Goal: Communication & Community: Answer question/provide support

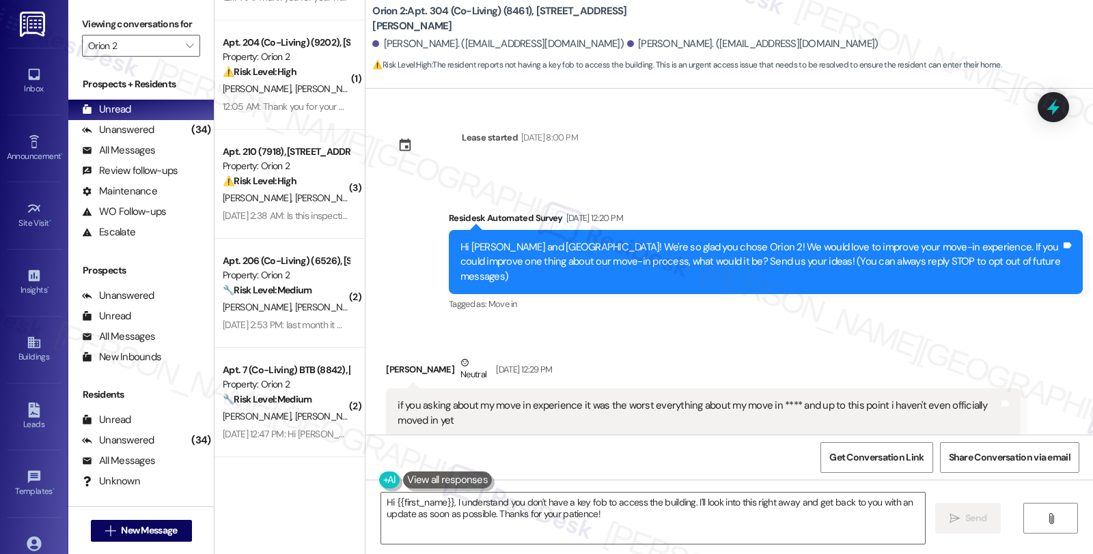
scroll to position [1113, 0]
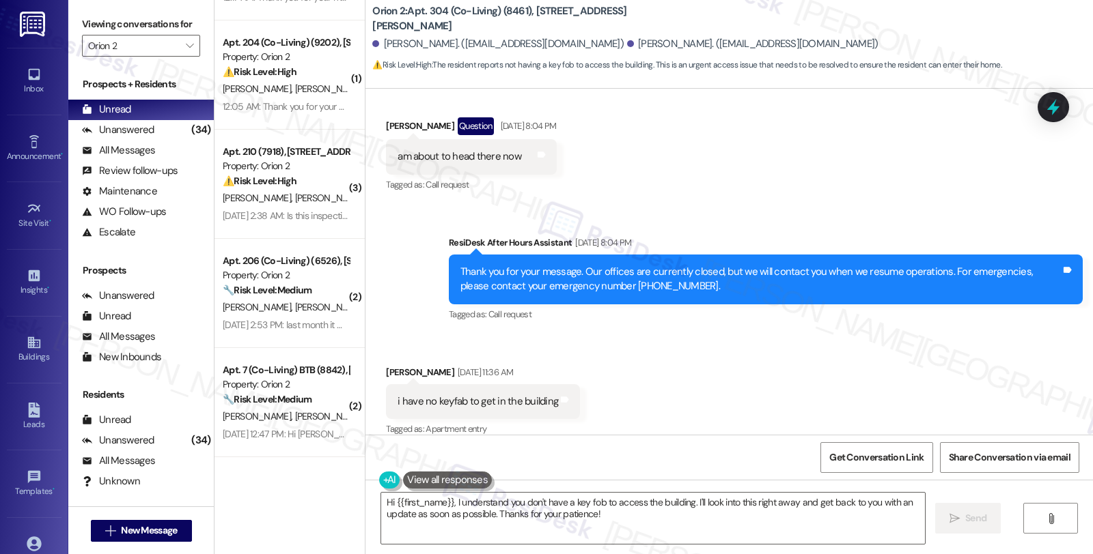
drag, startPoint x: 924, startPoint y: 365, endPoint x: 916, endPoint y: 365, distance: 7.5
click at [924, 365] on div "Received via SMS [PERSON_NAME] [DATE] 11:36 AM i have no keyfab to get in the b…" at bounding box center [728, 392] width 727 height 115
click at [386, 365] on div "[PERSON_NAME] [DATE] 11:36 AM" at bounding box center [483, 374] width 194 height 19
copy div "[GEOGRAPHIC_DATA]"
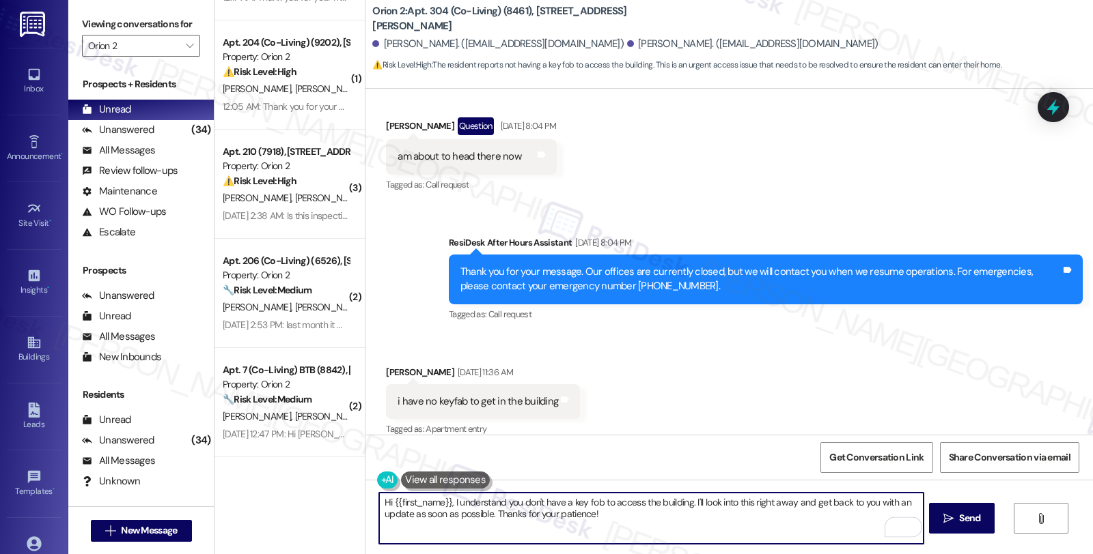
drag, startPoint x: 390, startPoint y: 502, endPoint x: 442, endPoint y: 501, distance: 51.9
click at [442, 501] on textarea "Hi {{first_name}}, I understand you don't have a key fob to access the building…" at bounding box center [651, 518] width 544 height 51
paste textarea "[GEOGRAPHIC_DATA]"
click at [640, 518] on textarea "Hi [PERSON_NAME], I understand you don't have a key fob to access the building.…" at bounding box center [651, 518] width 544 height 51
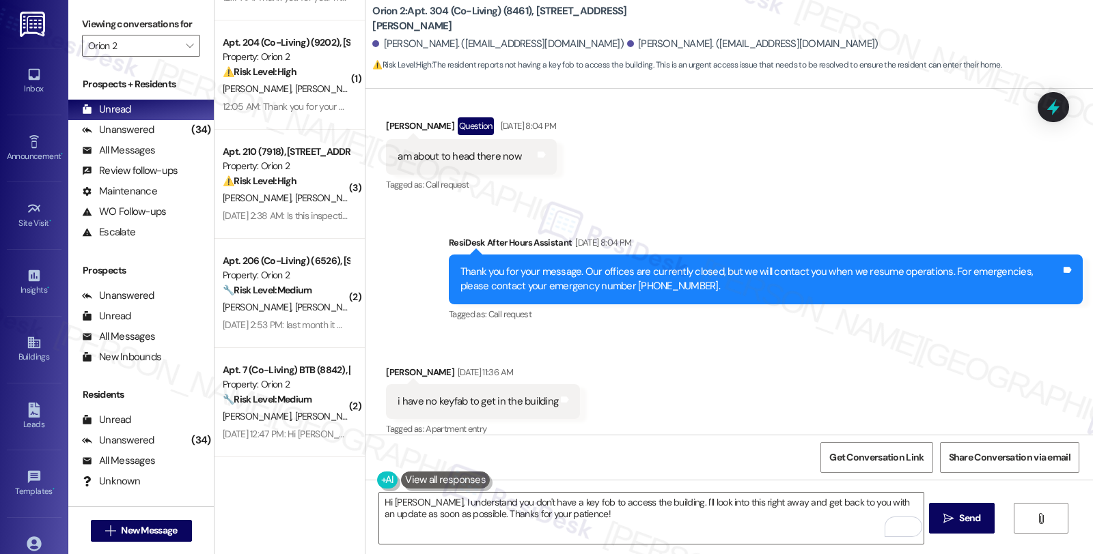
click at [959, 356] on div "Received via SMS [PERSON_NAME] [DATE] 11:36 AM i have no keyfab to get in the b…" at bounding box center [728, 392] width 727 height 115
click at [413, 501] on textarea "Hi [PERSON_NAME], I understand you don't have a key fob to access the building.…" at bounding box center [651, 518] width 544 height 51
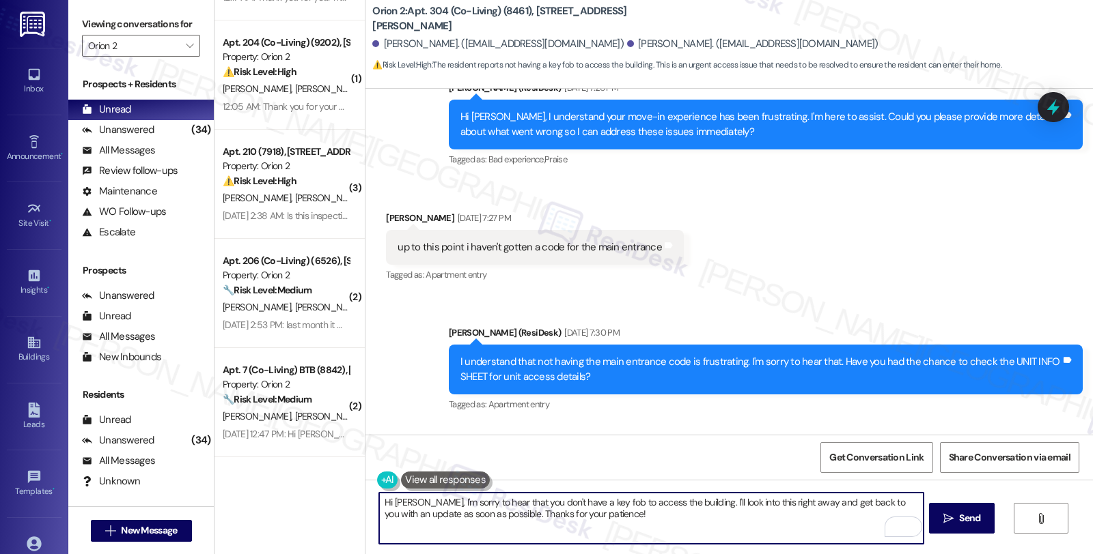
scroll to position [506, 0]
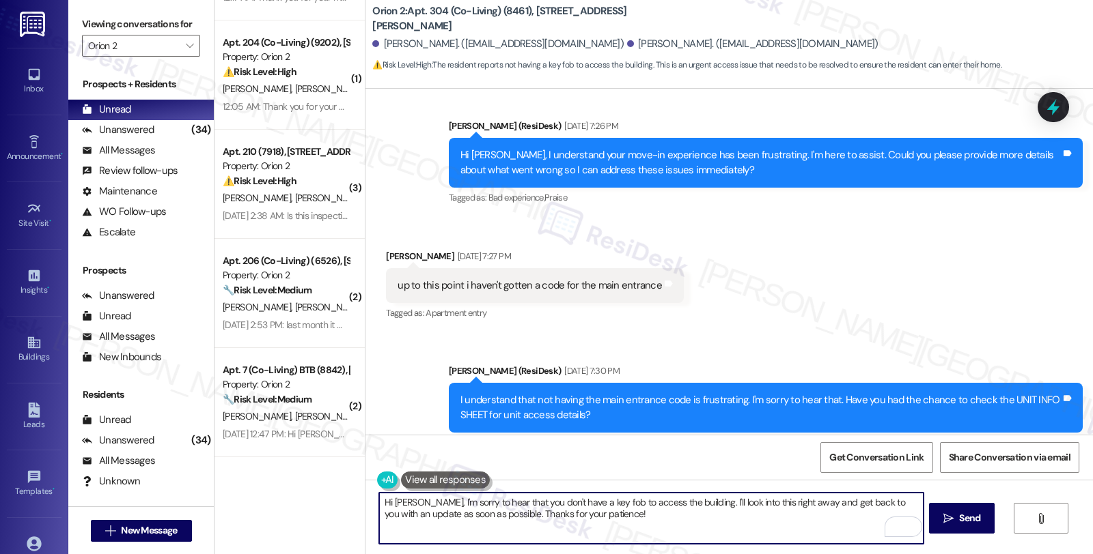
type textarea "Hi [PERSON_NAME], I'm sorry to hear that you don't have a key fob to access the…"
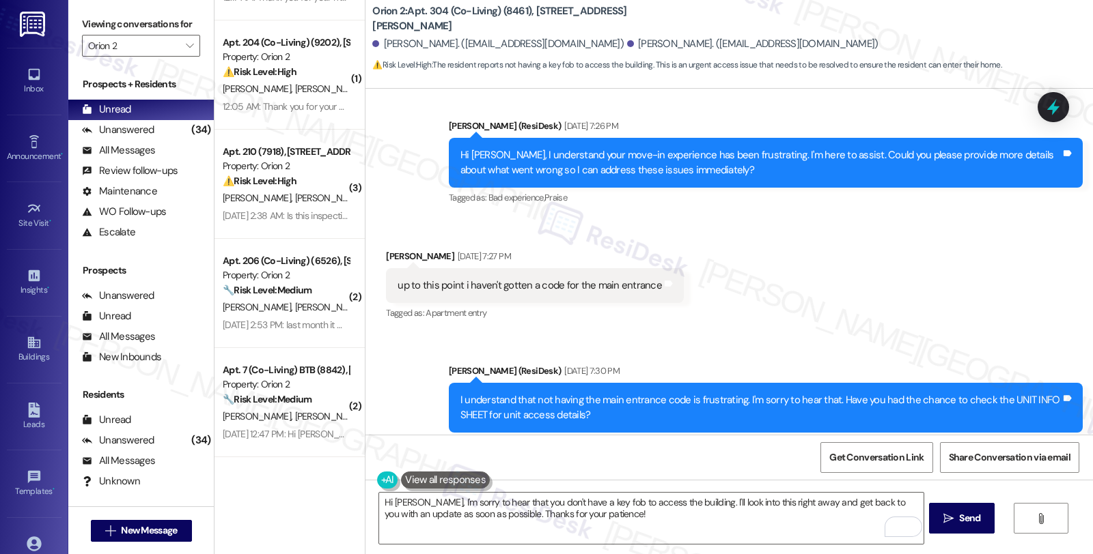
click at [912, 302] on div "Received via SMS [PERSON_NAME] [DATE] 7:27 PM up to this point i haven't gotten…" at bounding box center [728, 276] width 727 height 115
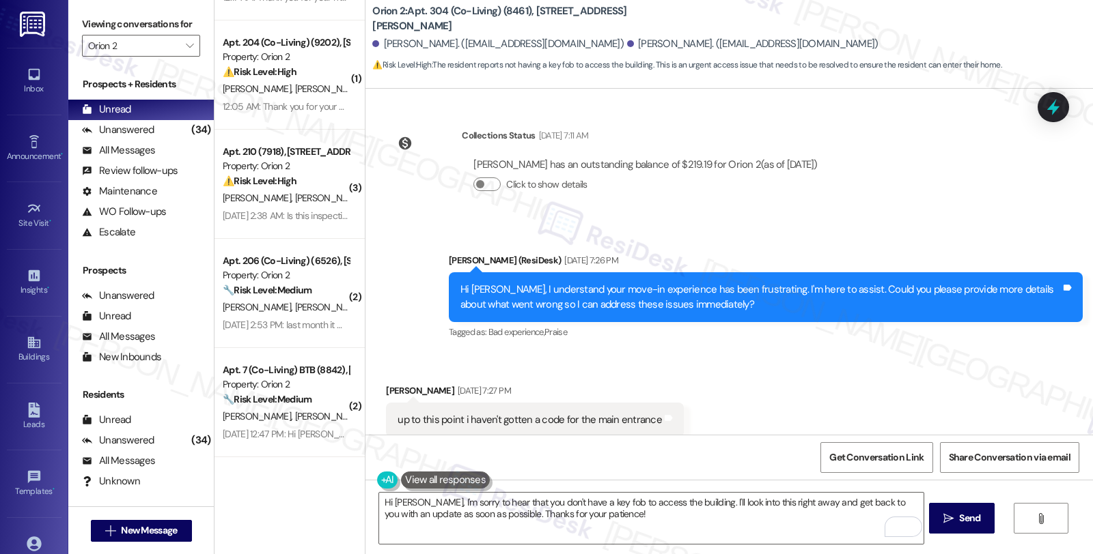
scroll to position [354, 0]
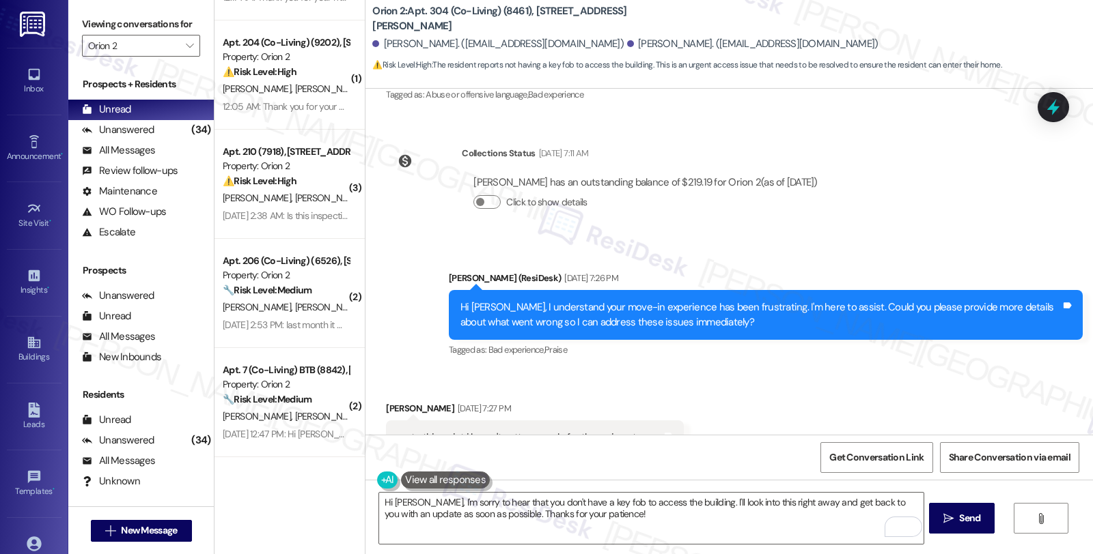
click at [991, 206] on div "Lease started [DATE] 8:00 PM Survey, sent via SMS Residesk Automated Survey [DA…" at bounding box center [728, 262] width 727 height 346
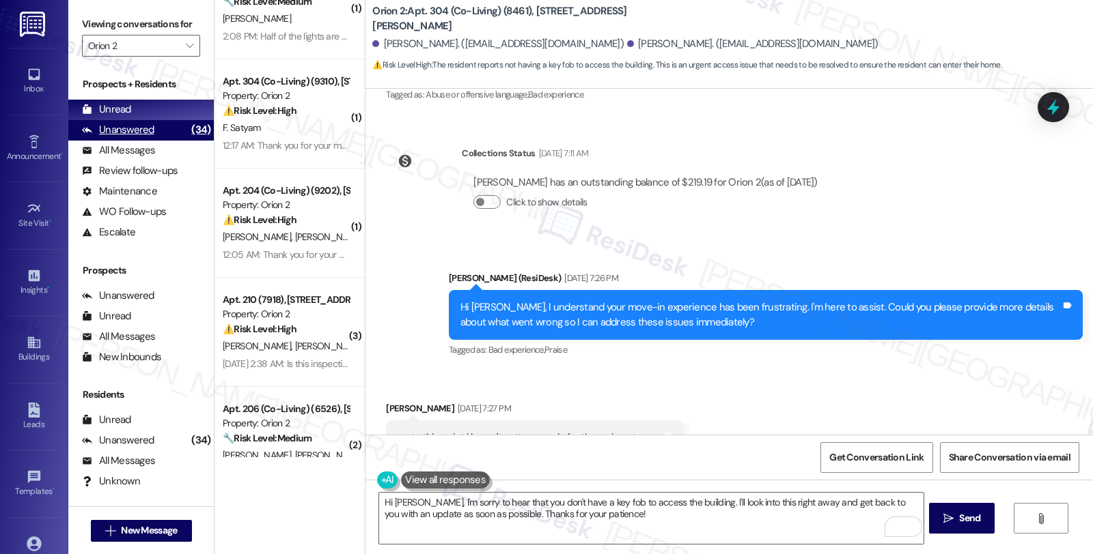
scroll to position [483, 0]
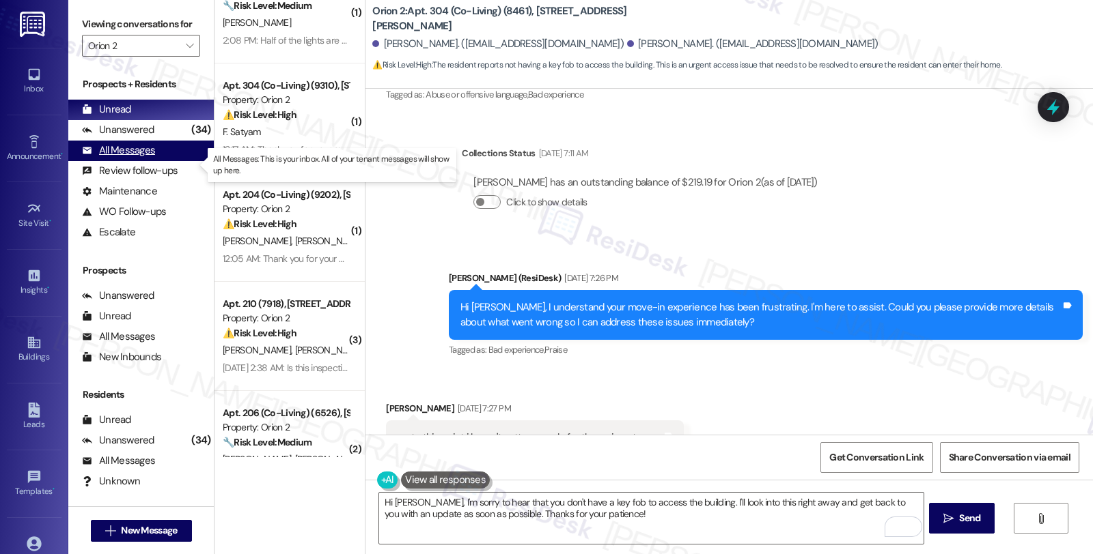
click at [150, 154] on div "All Messages (undefined)" at bounding box center [140, 151] width 145 height 20
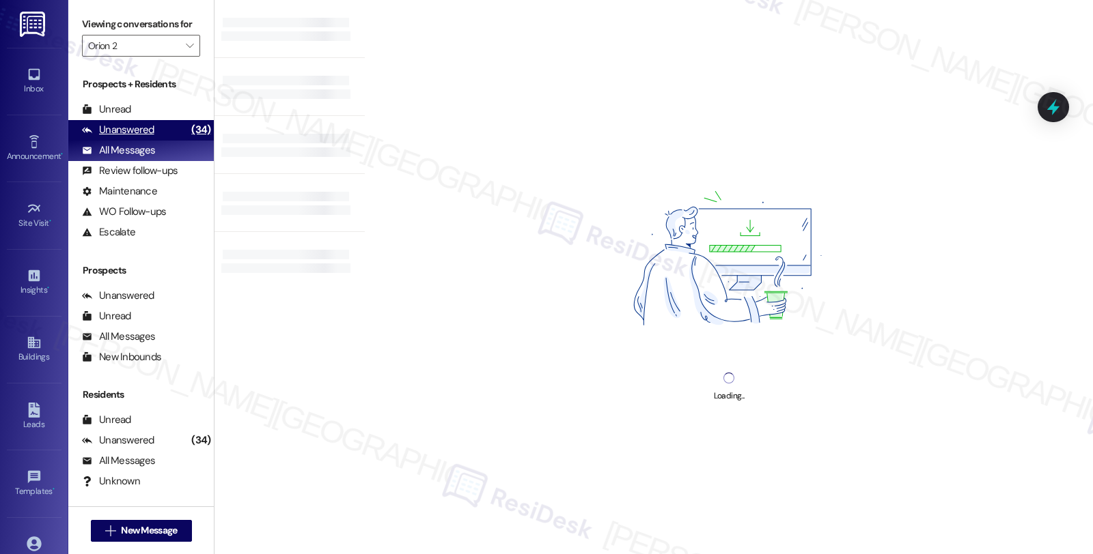
click at [142, 137] on div "Unanswered" at bounding box center [118, 130] width 72 height 14
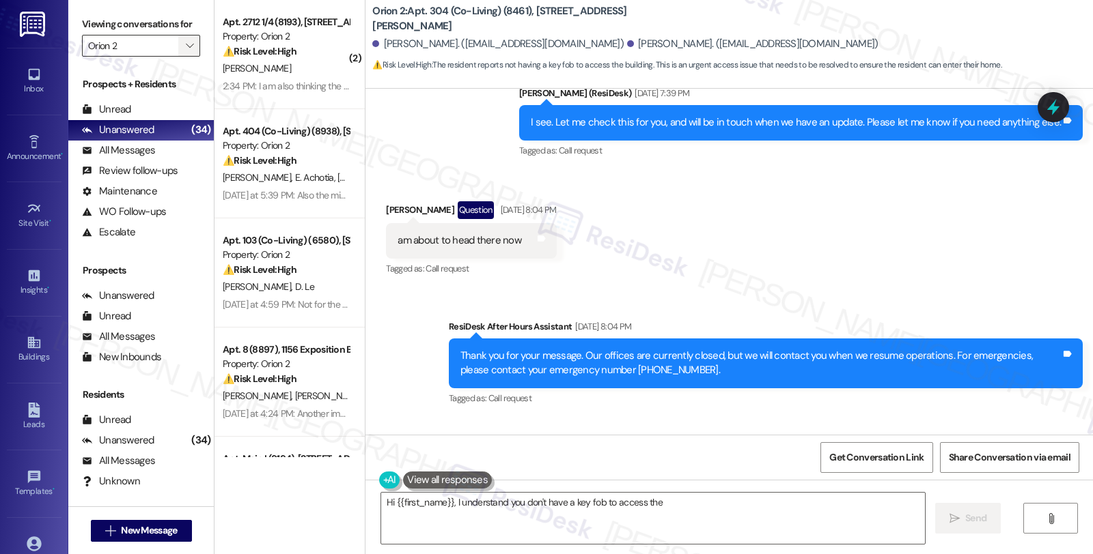
scroll to position [1113, 0]
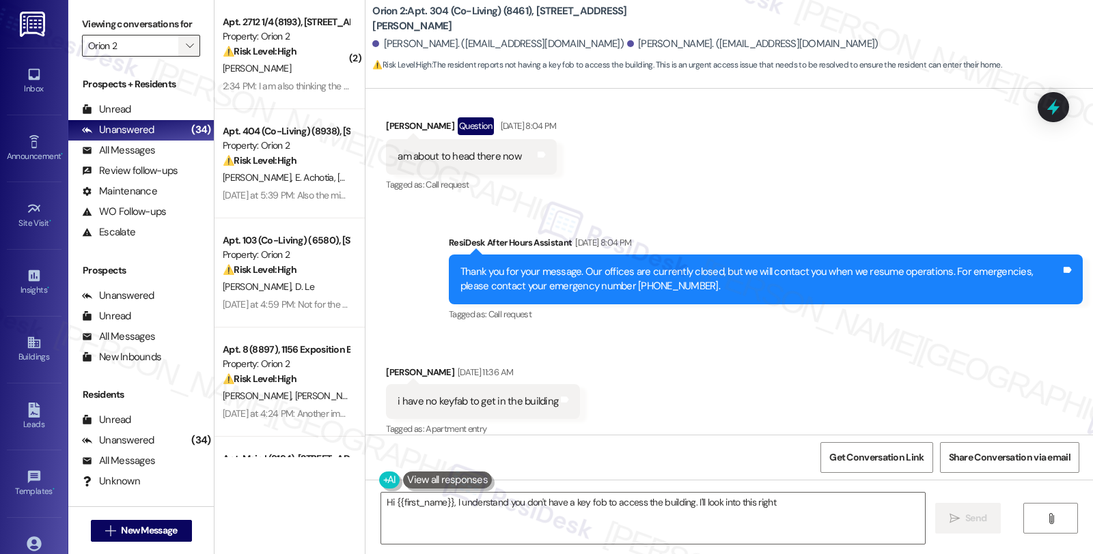
click at [183, 57] on span "" at bounding box center [189, 46] width 13 height 22
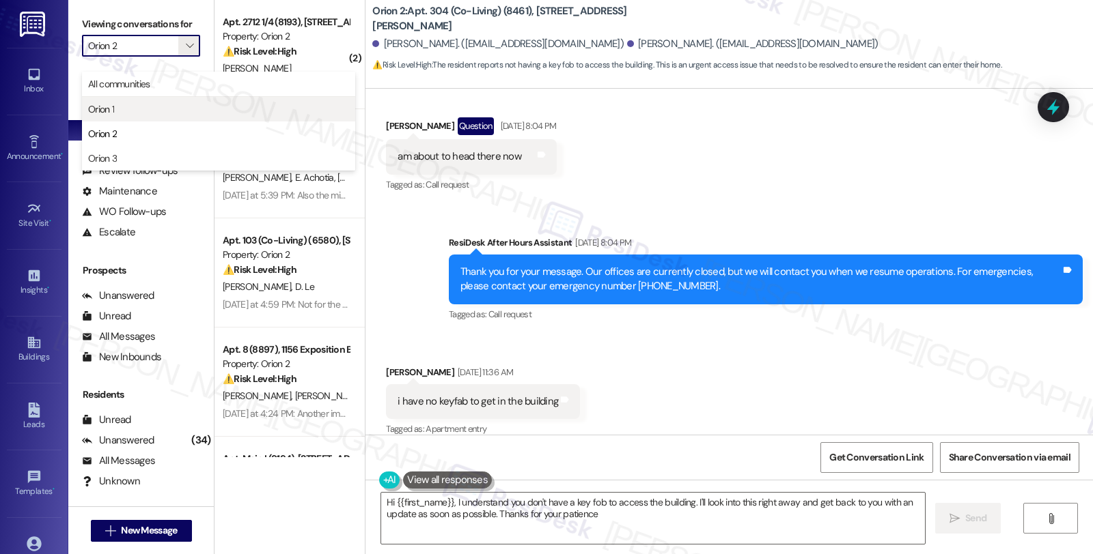
type textarea "Hi {{first_name}}, I understand you don't have a key fob to access the building…"
